Goal: Register for event/course

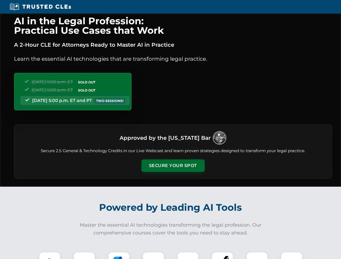
click at [173, 166] on button "Secure Your Spot" at bounding box center [172, 166] width 63 height 12
click at [50, 256] on img at bounding box center [50, 263] width 16 height 16
click at [84, 256] on div at bounding box center [84, 263] width 22 height 22
